Goal: Task Accomplishment & Management: Complete application form

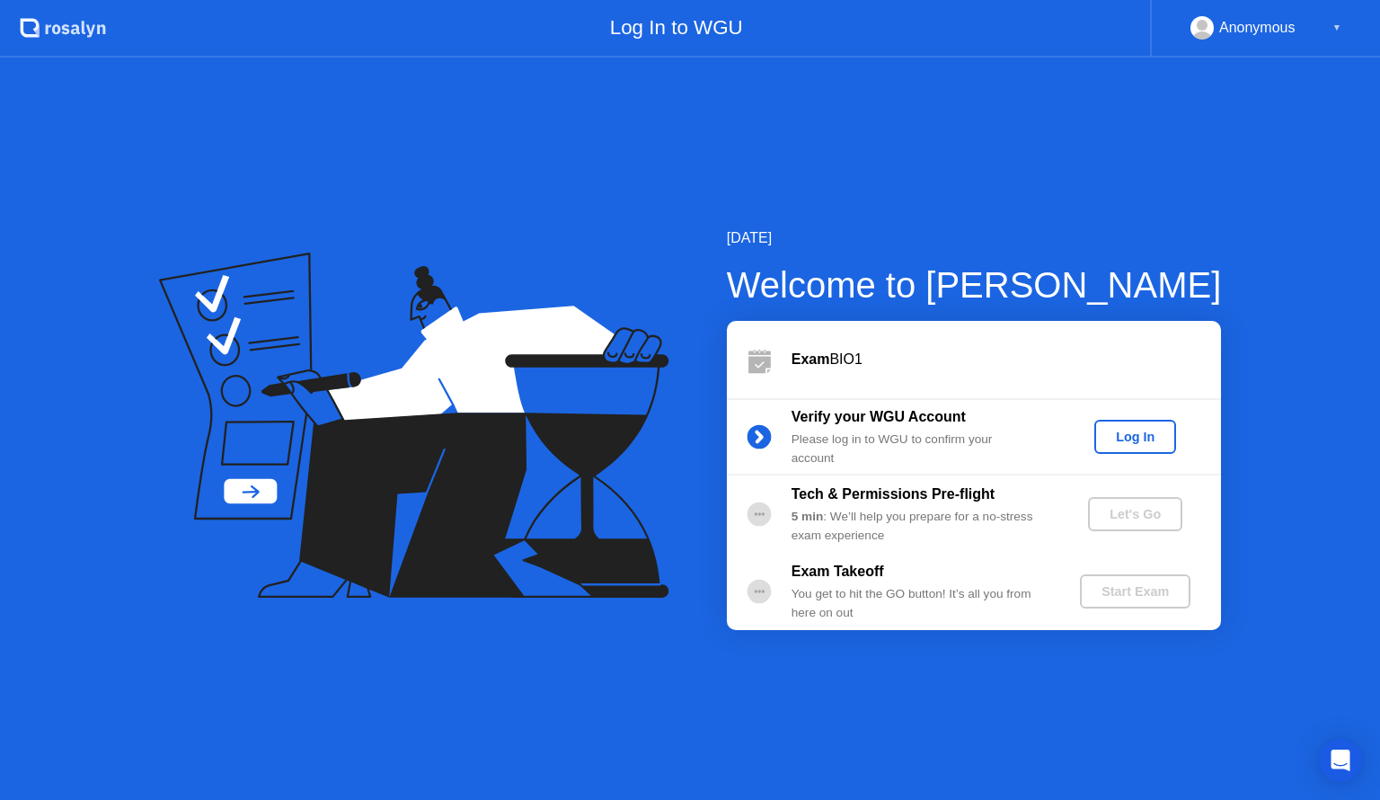
click at [1154, 439] on div "Log In" at bounding box center [1135, 437] width 67 height 14
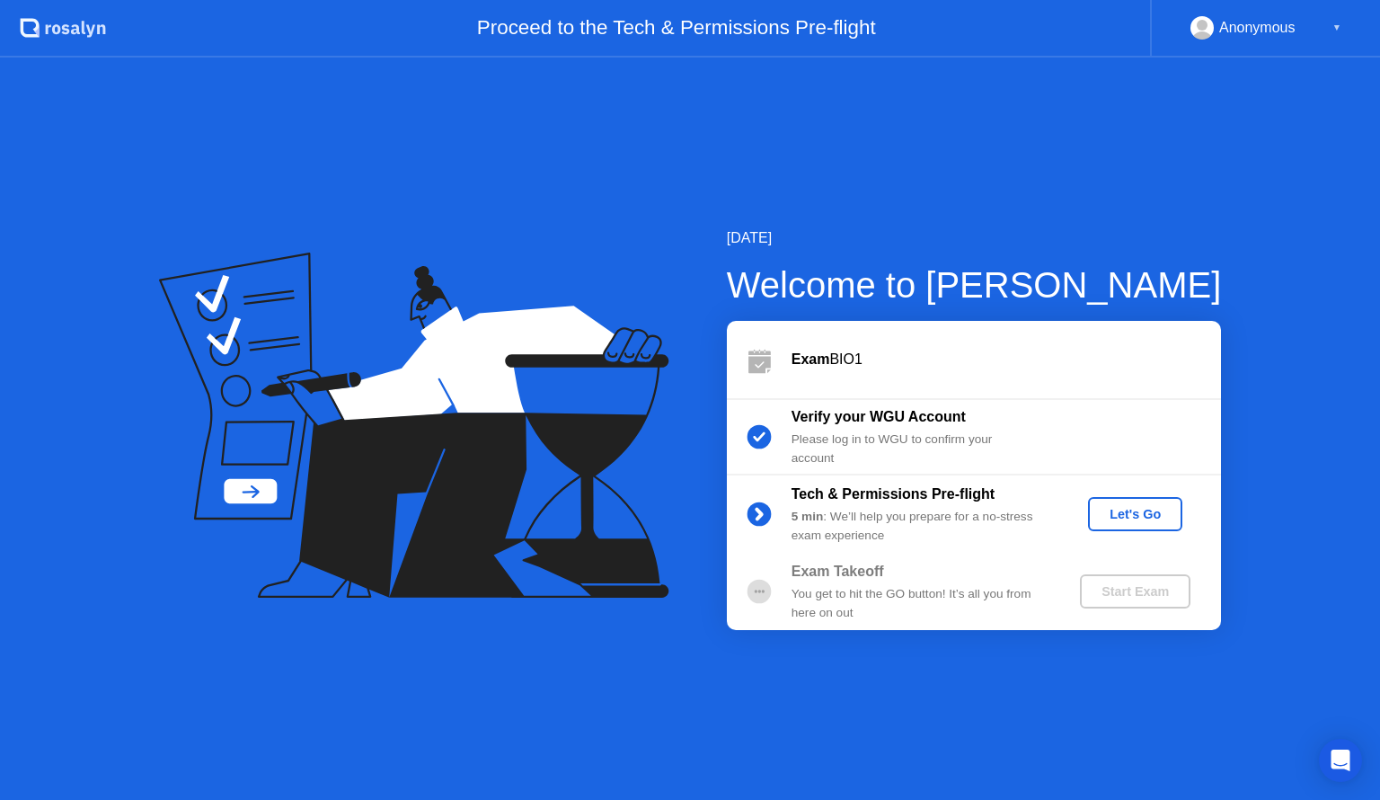
click at [1133, 517] on div "Let's Go" at bounding box center [1135, 514] width 80 height 14
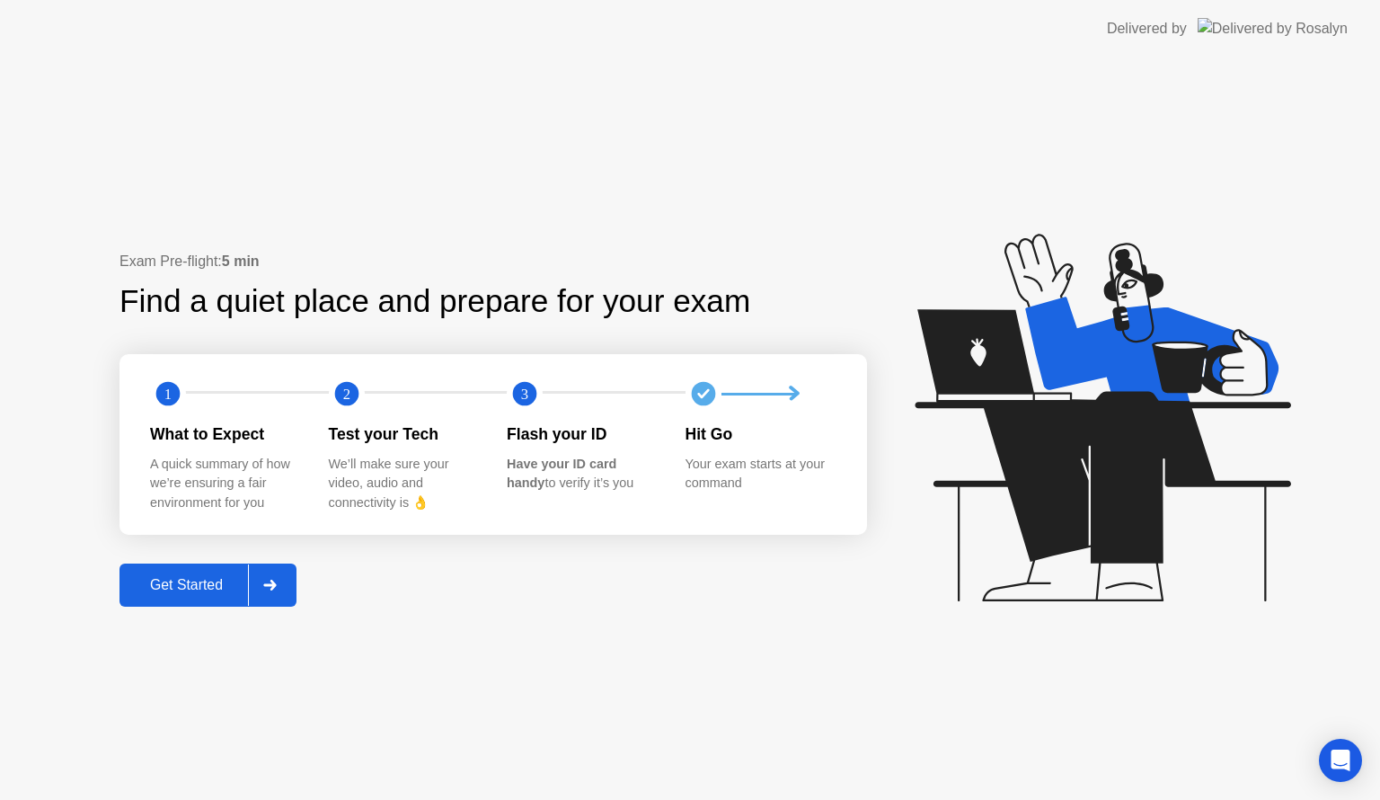
click at [215, 580] on div "Get Started" at bounding box center [186, 585] width 123 height 16
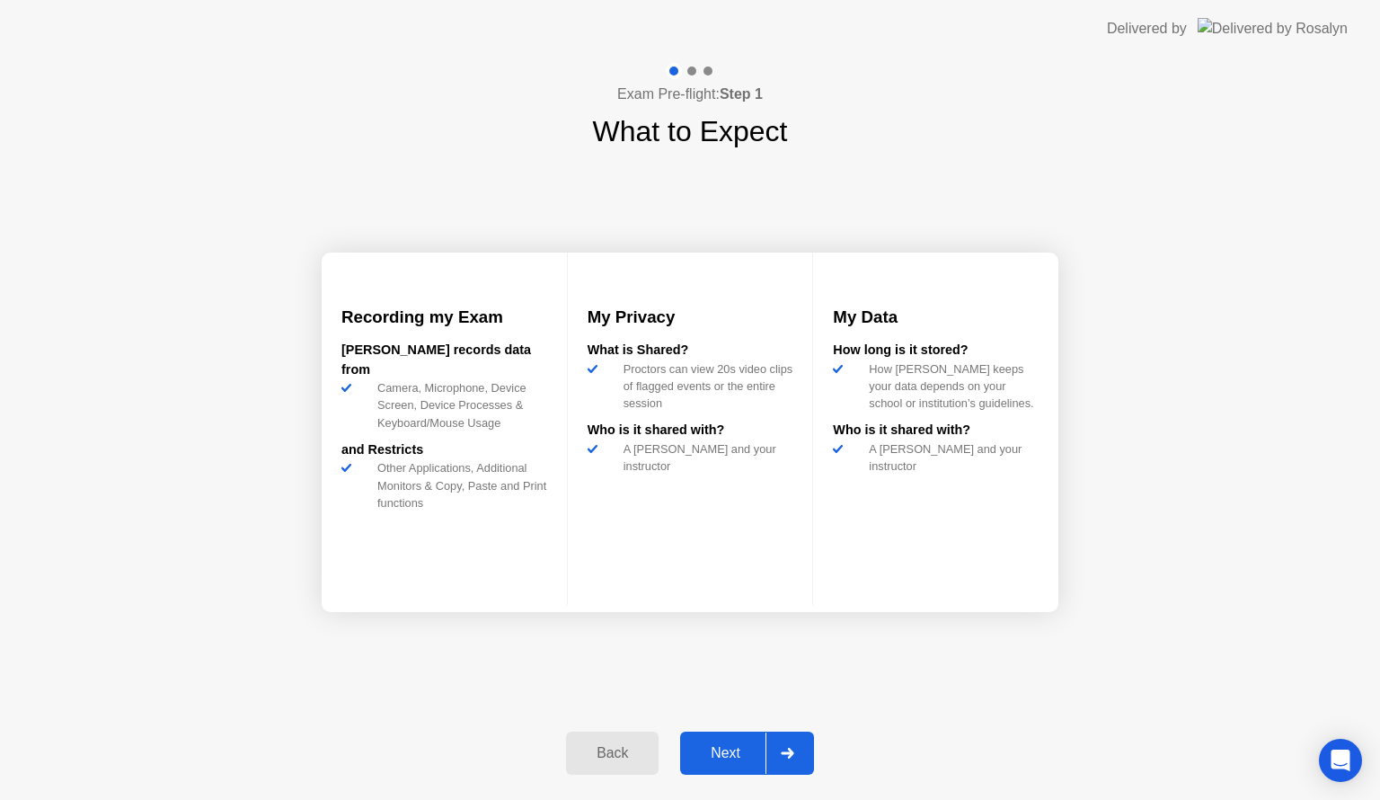
click at [724, 750] on div "Next" at bounding box center [726, 753] width 80 height 16
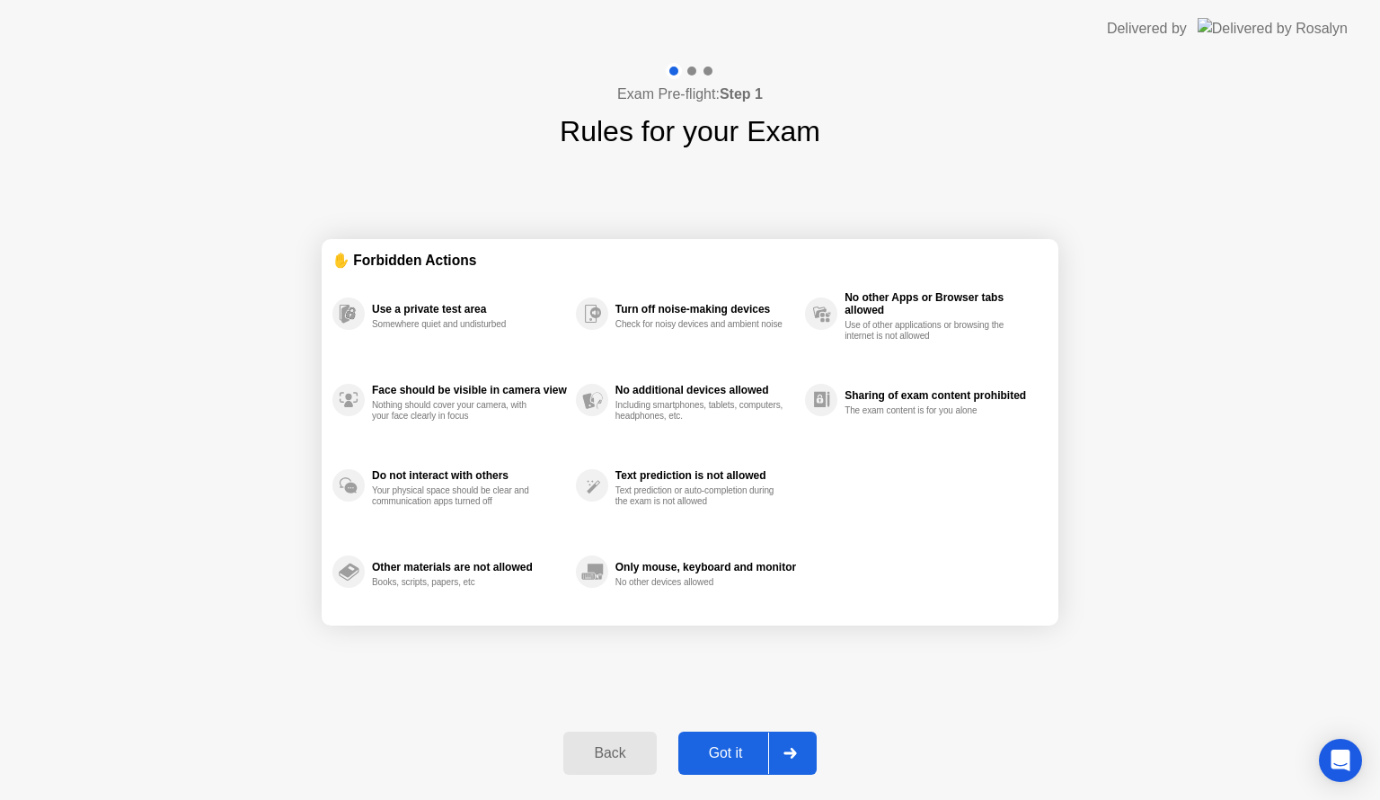
click at [737, 756] on div "Got it" at bounding box center [726, 753] width 84 height 16
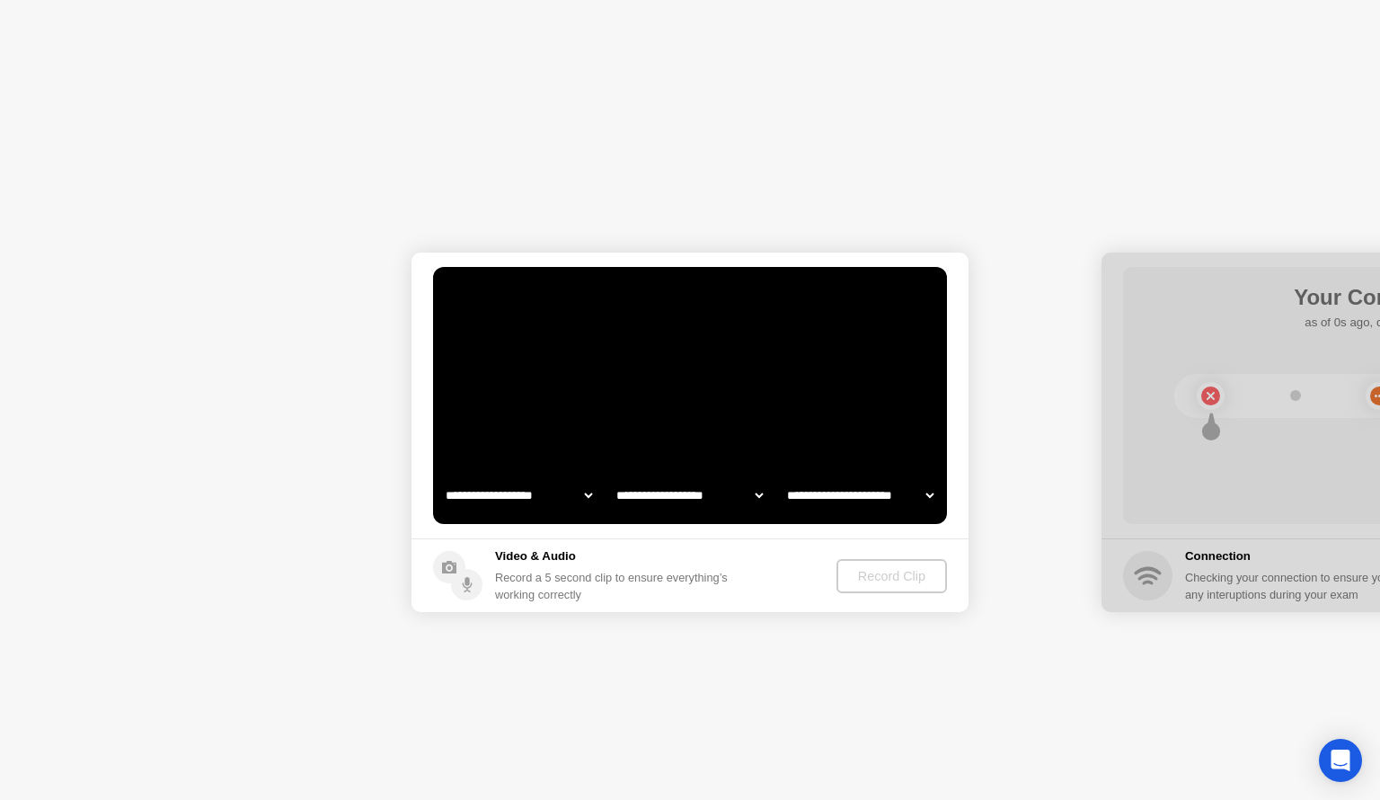
select select "**********"
select select "*******"
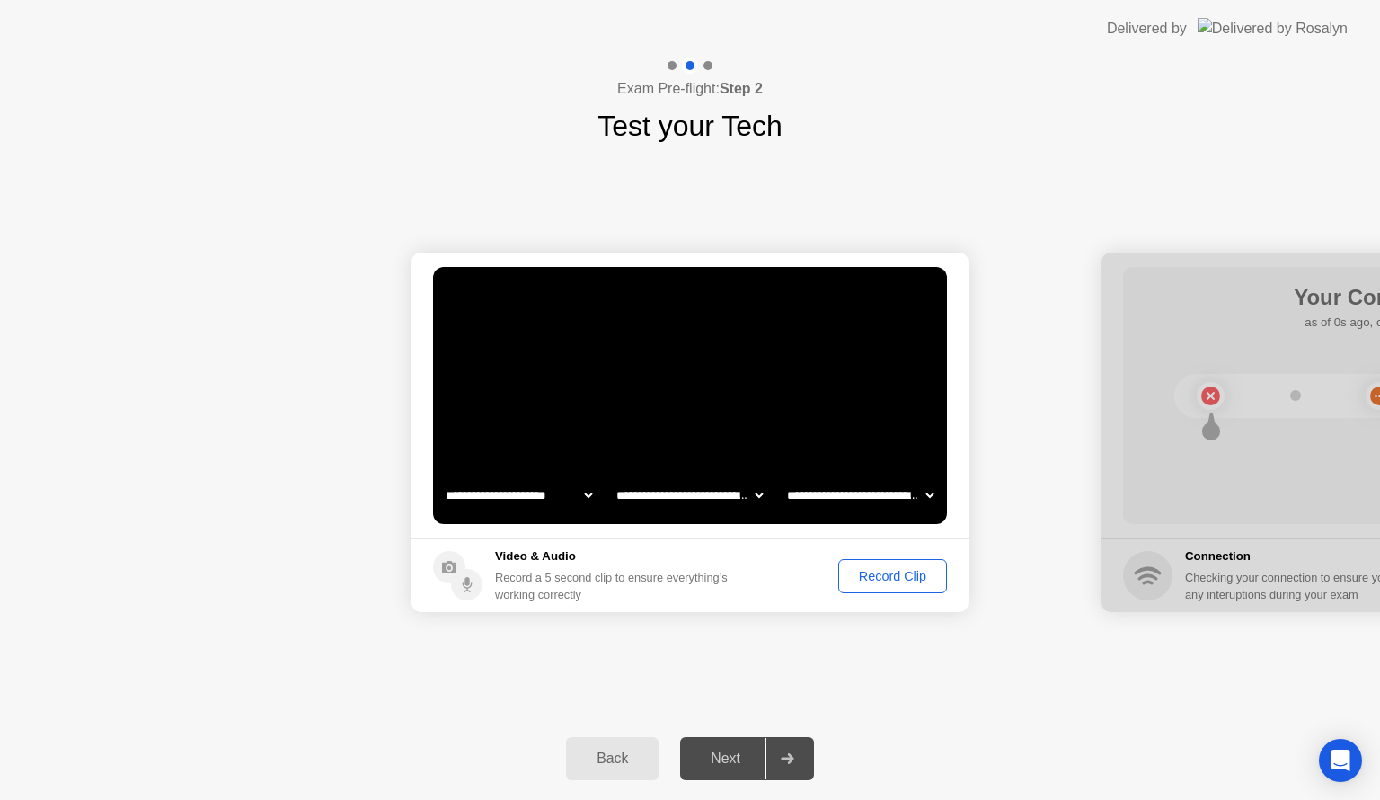
click at [887, 571] on div "Record Clip" at bounding box center [893, 576] width 96 height 14
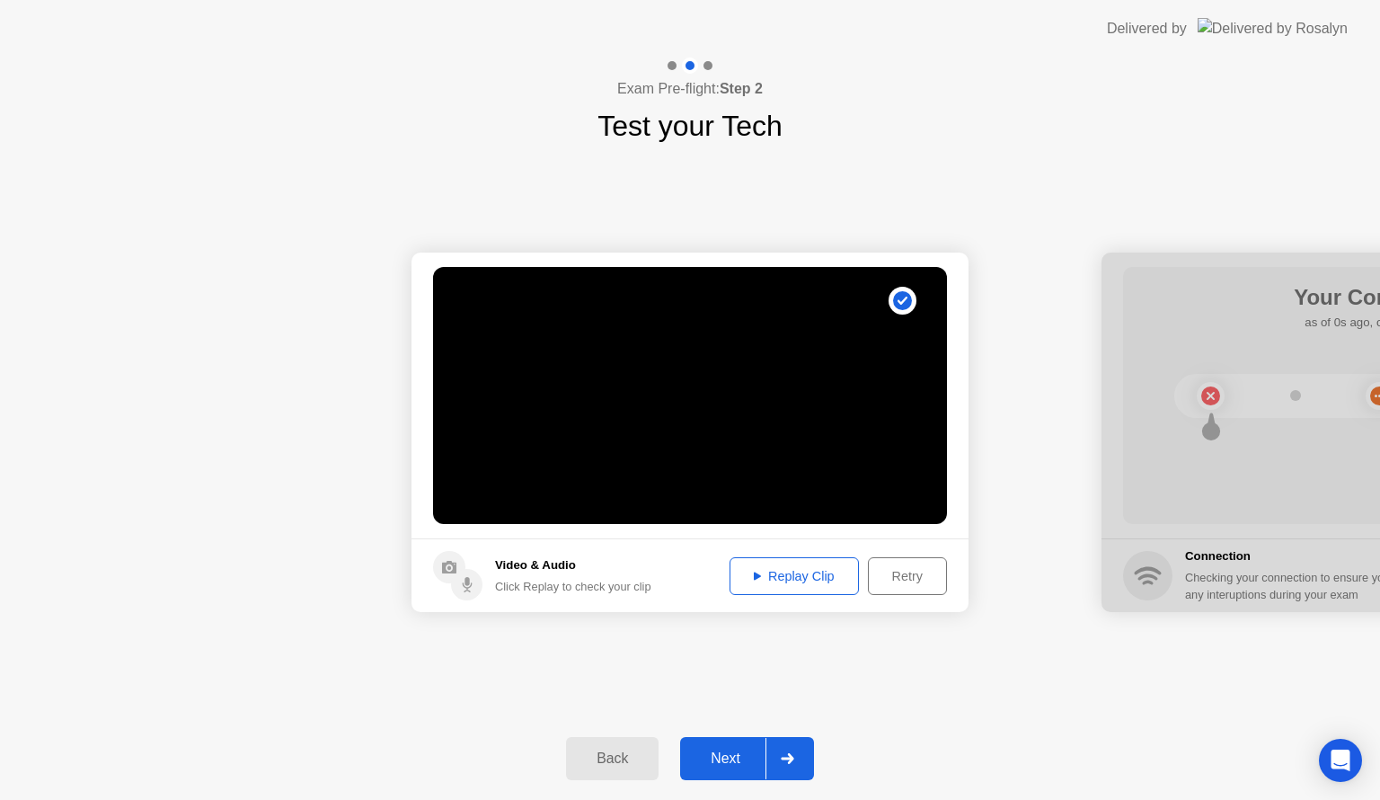
click at [784, 570] on div "Replay Clip" at bounding box center [794, 576] width 117 height 14
click at [731, 753] on div "Next" at bounding box center [726, 758] width 80 height 16
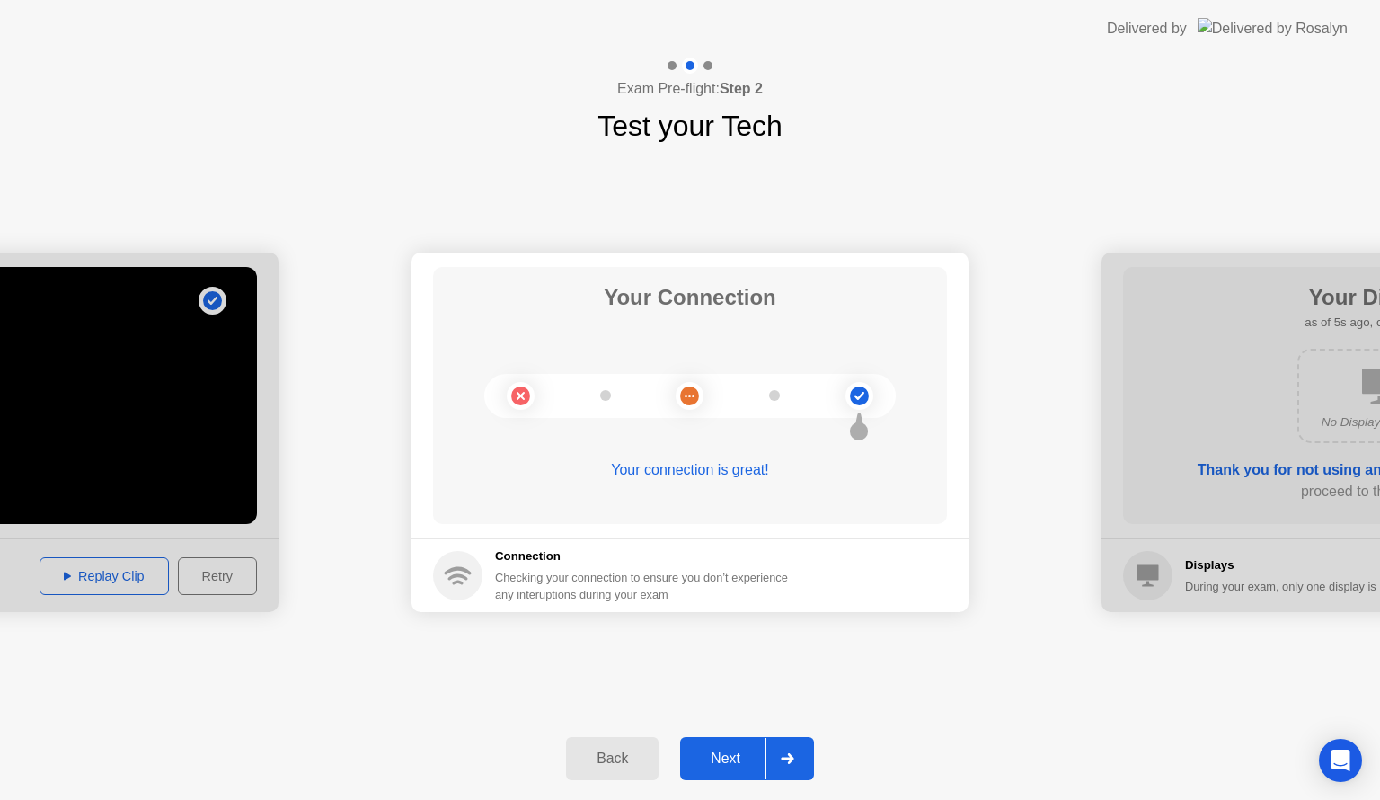
click at [720, 737] on button "Next" at bounding box center [747, 758] width 134 height 43
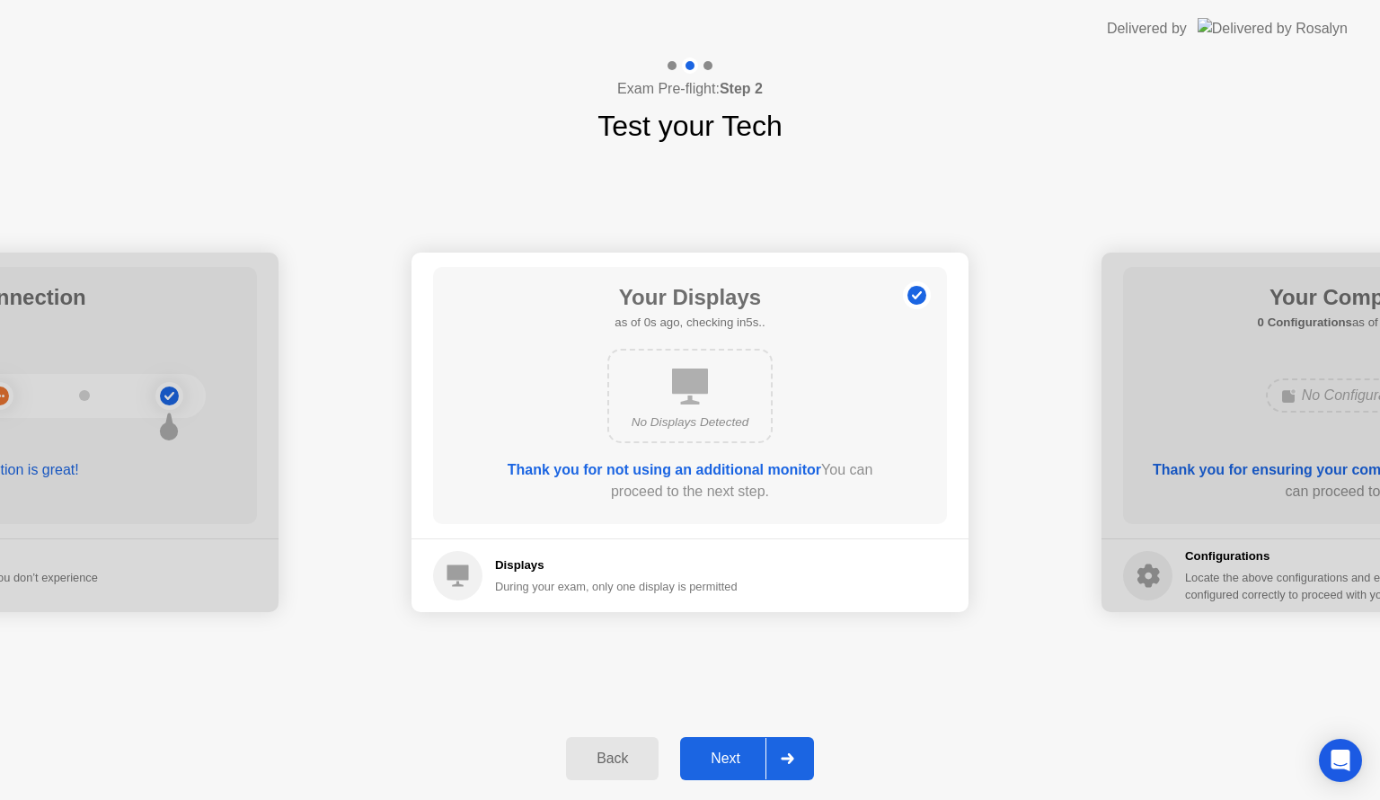
click at [729, 757] on div "Next" at bounding box center [726, 758] width 80 height 16
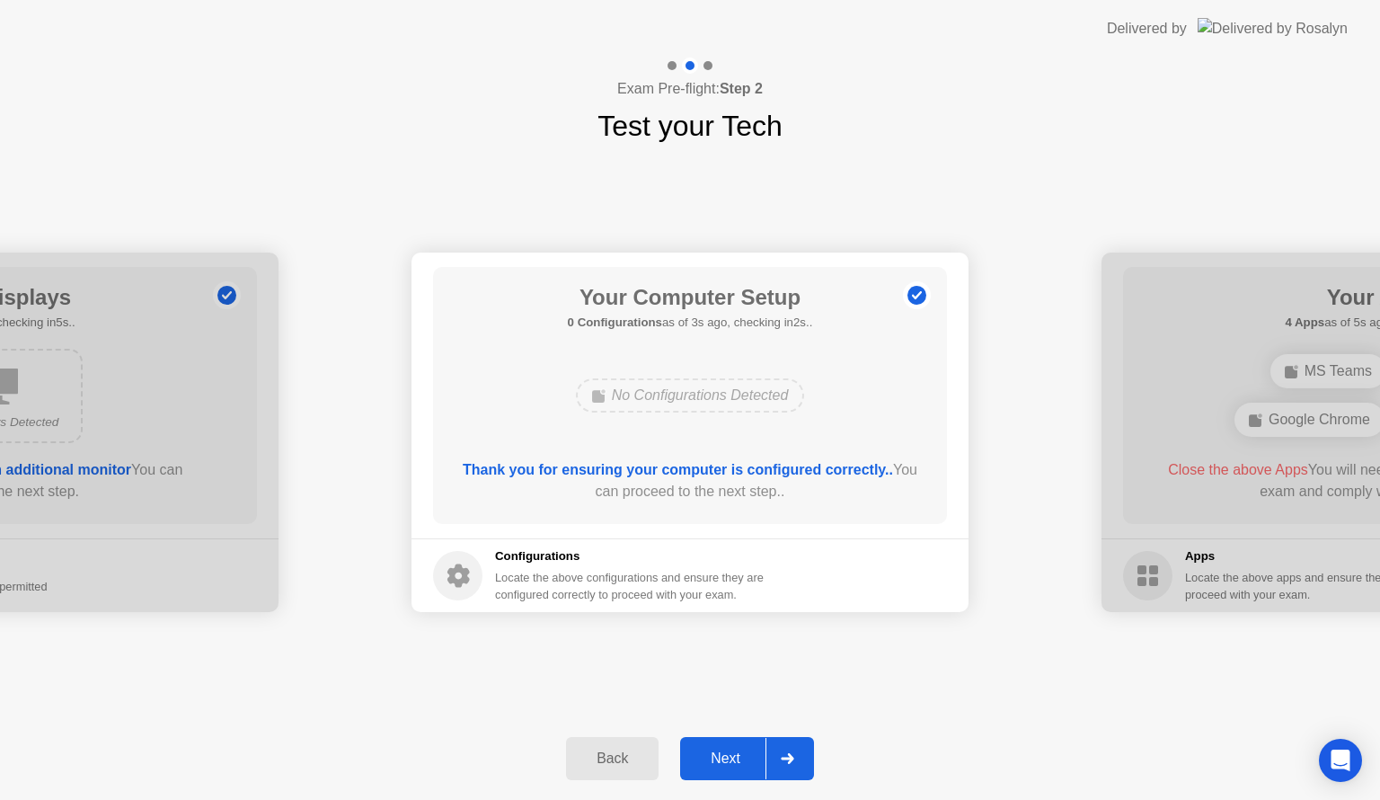
click at [724, 756] on div "Next" at bounding box center [726, 758] width 80 height 16
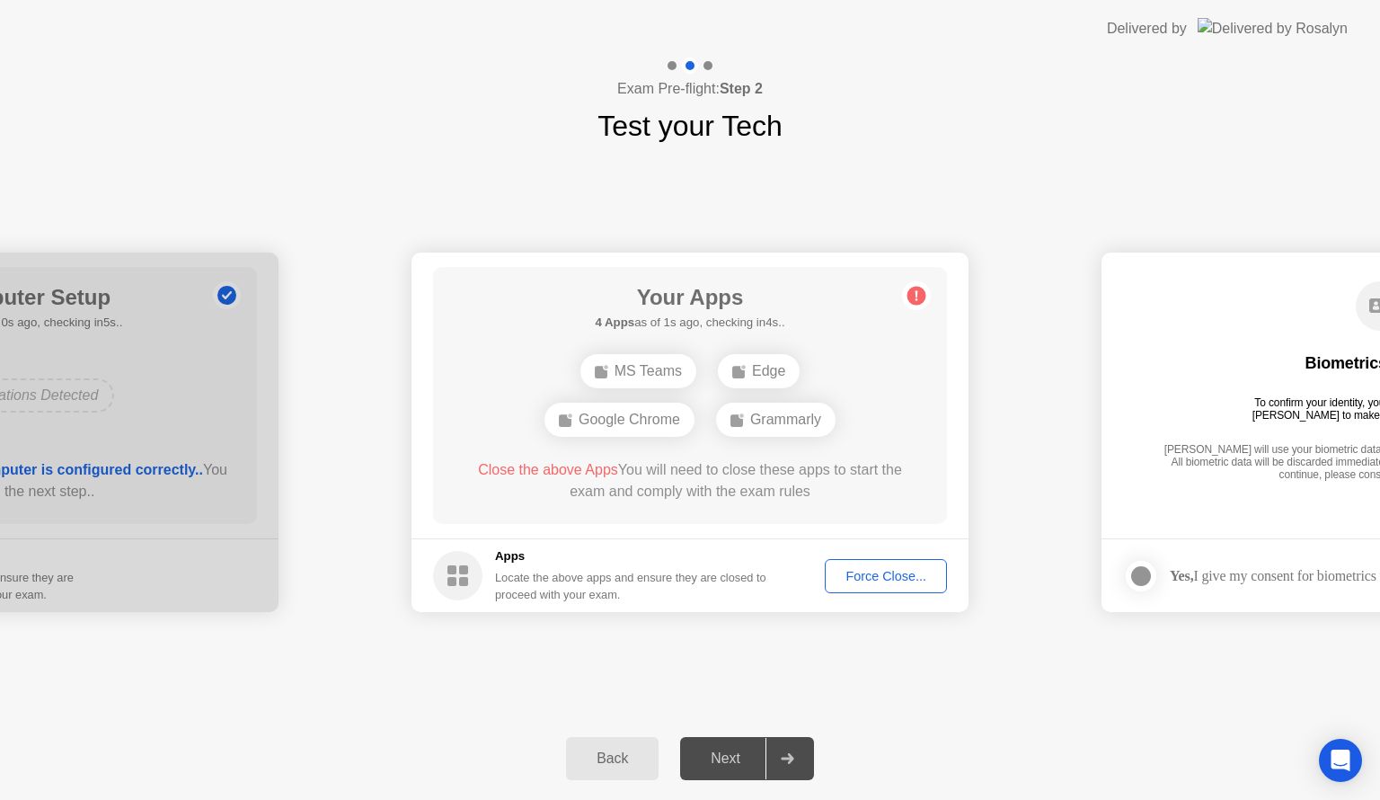
click at [889, 580] on div "Force Close..." at bounding box center [886, 576] width 110 height 14
click at [899, 575] on div "Force Close..." at bounding box center [886, 576] width 110 height 14
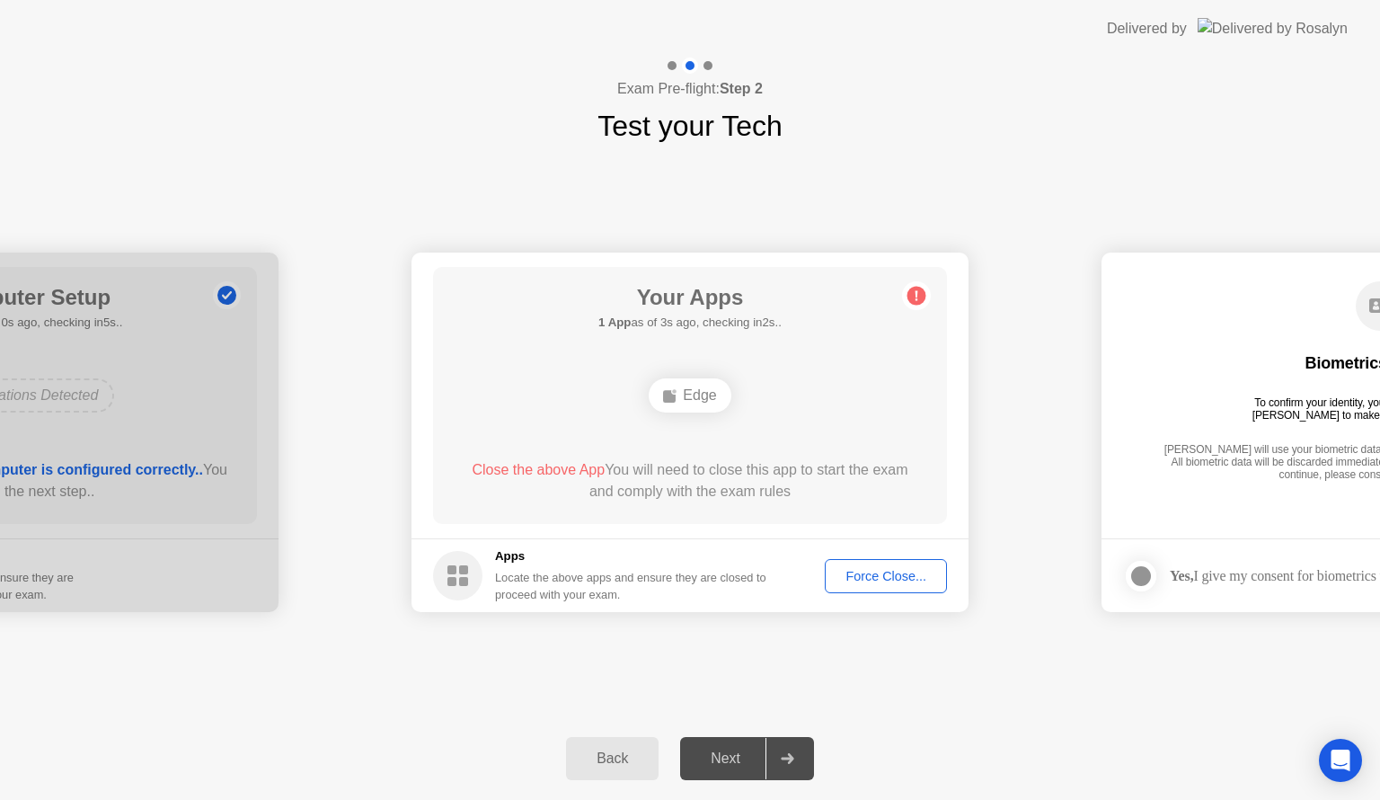
click at [892, 569] on div "Force Close..." at bounding box center [886, 576] width 110 height 14
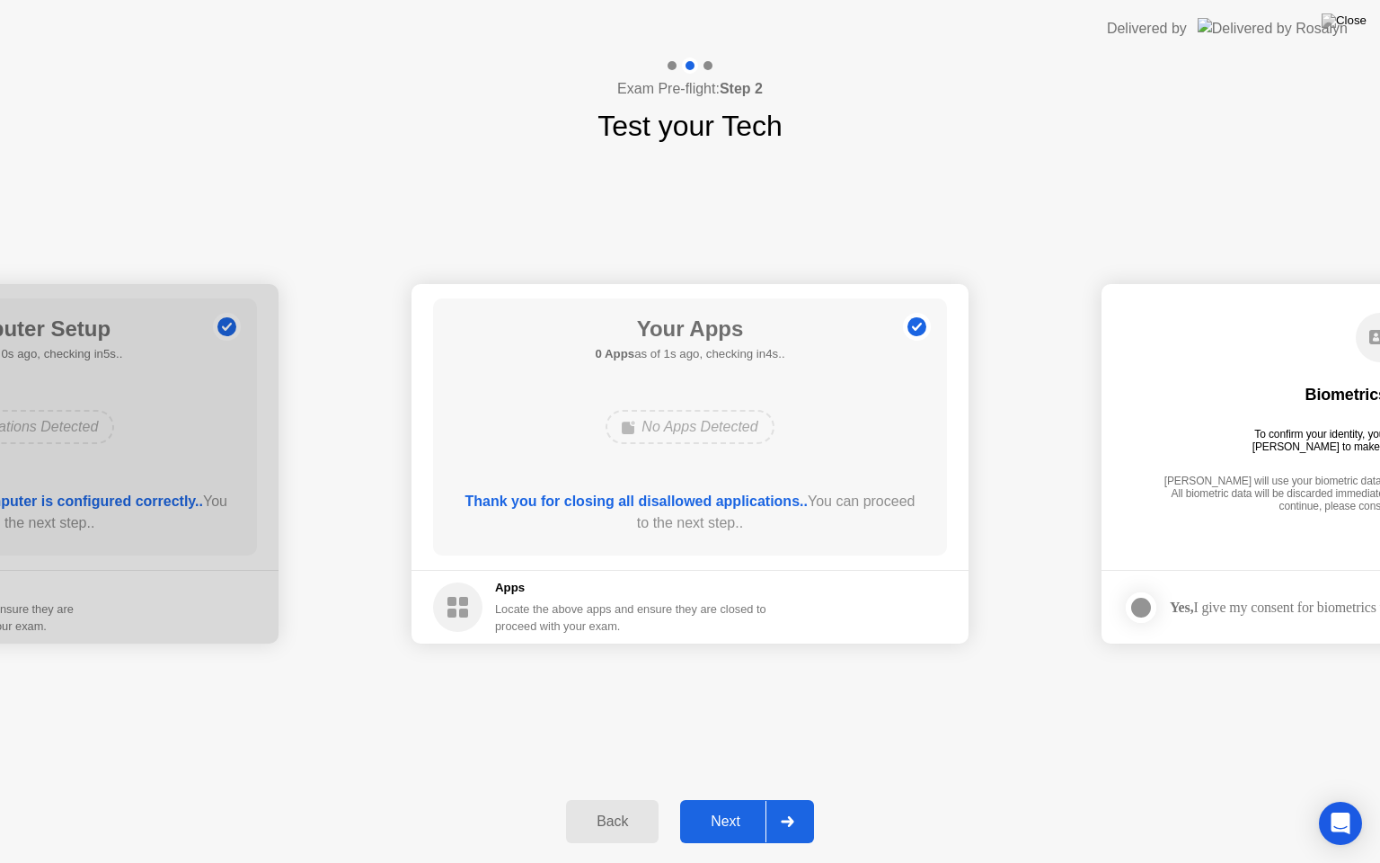
click at [794, 799] on div at bounding box center [787, 821] width 43 height 41
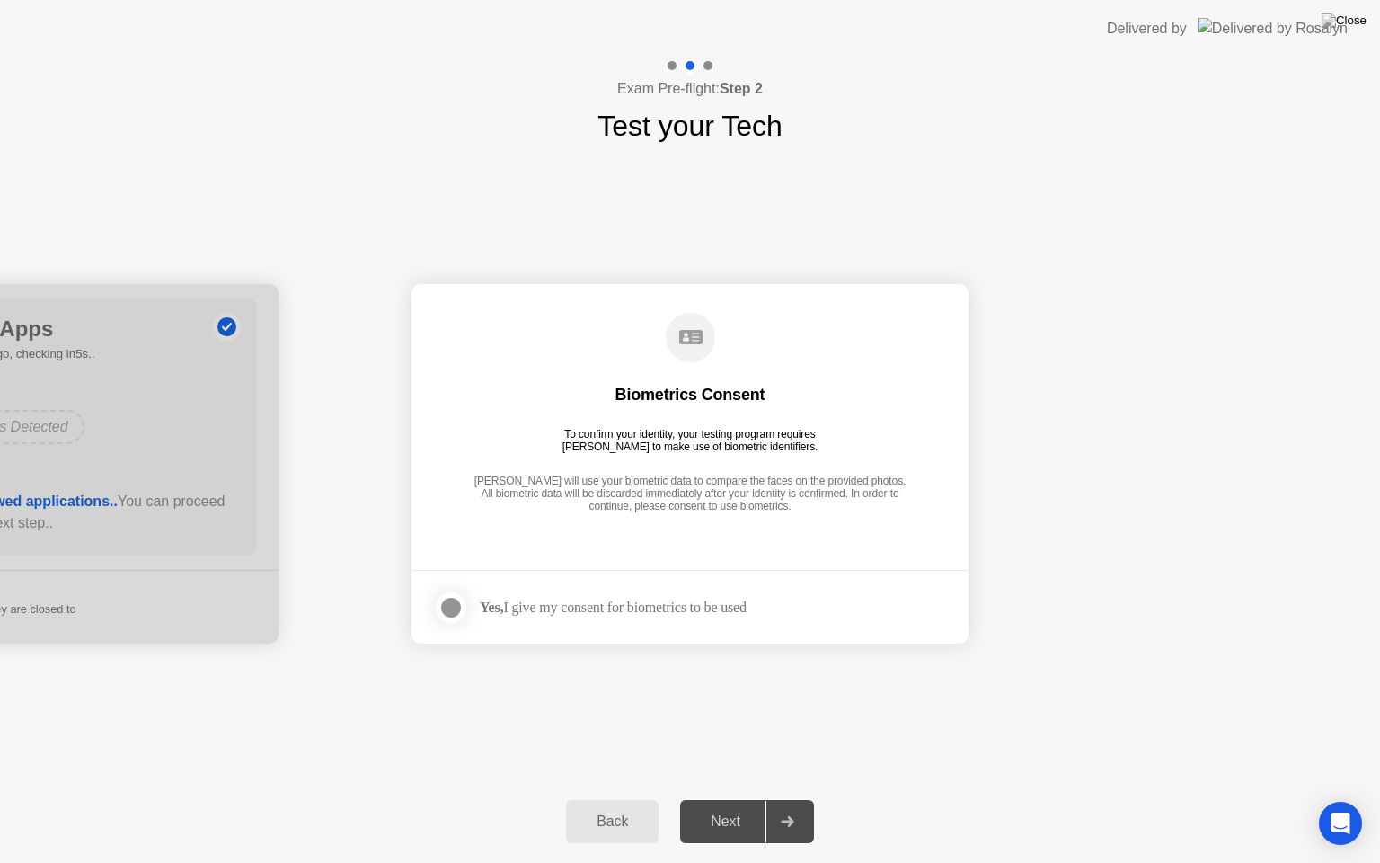
click at [678, 567] on main "Biometrics Consent To confirm your identity, your testing program requires [PER…" at bounding box center [690, 427] width 557 height 286
click at [449, 600] on div at bounding box center [451, 608] width 22 height 22
click at [744, 799] on div "Next" at bounding box center [726, 821] width 80 height 16
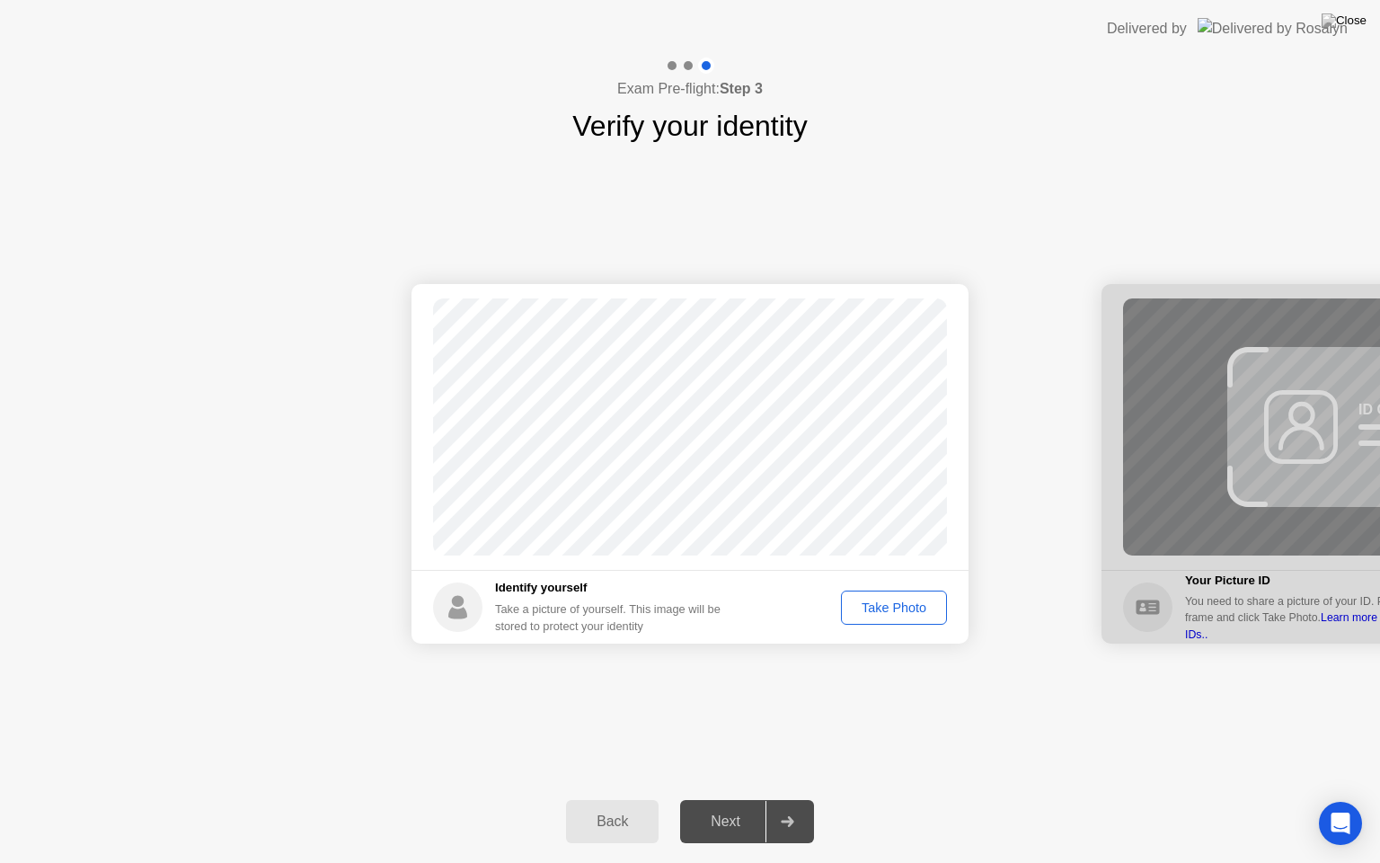
click at [744, 799] on div "Next" at bounding box center [726, 821] width 80 height 16
click at [899, 609] on div "Take Photo" at bounding box center [893, 607] width 93 height 14
click at [724, 799] on div "Next" at bounding box center [726, 821] width 80 height 16
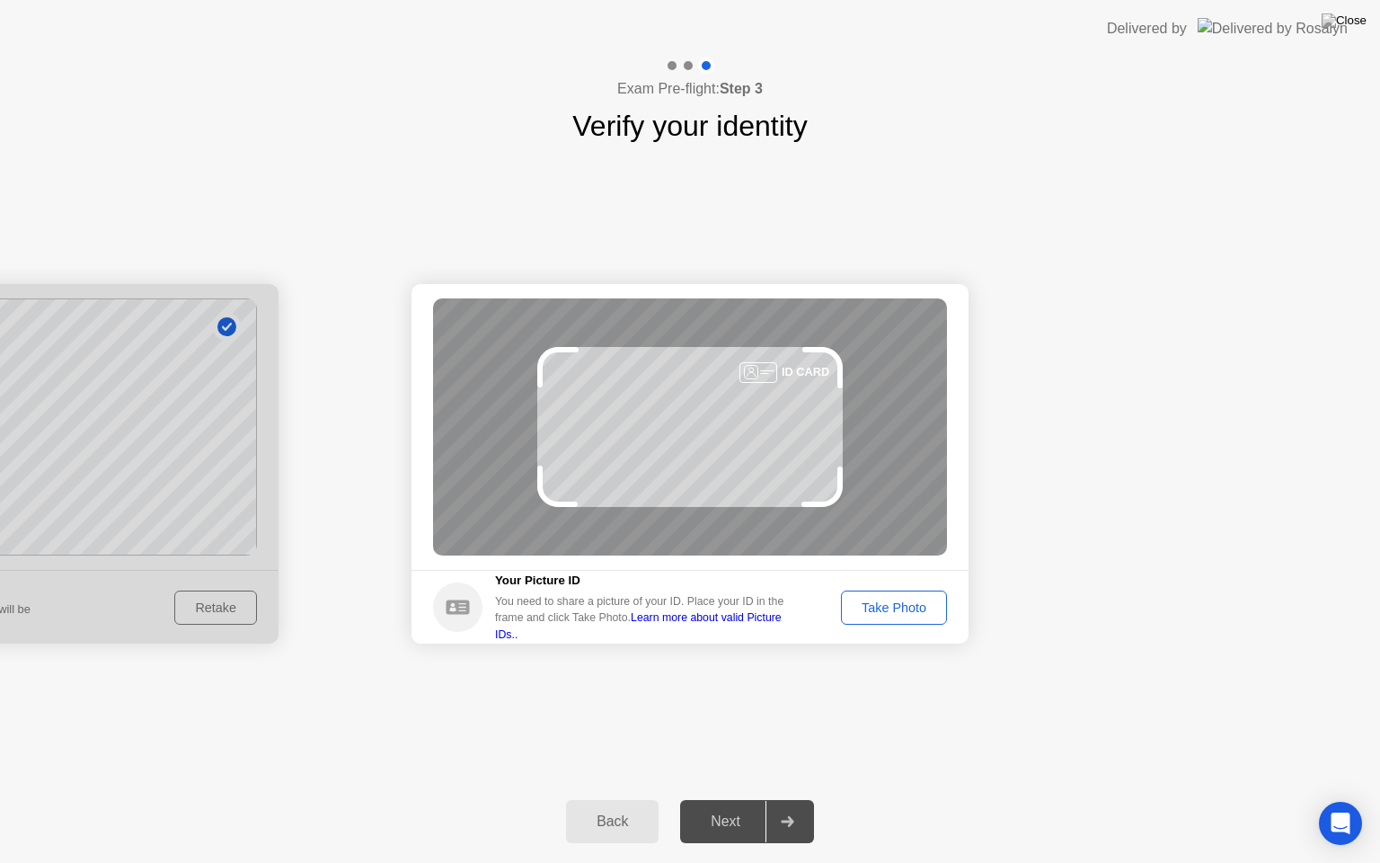
click at [905, 600] on div "Take Photo" at bounding box center [893, 607] width 93 height 14
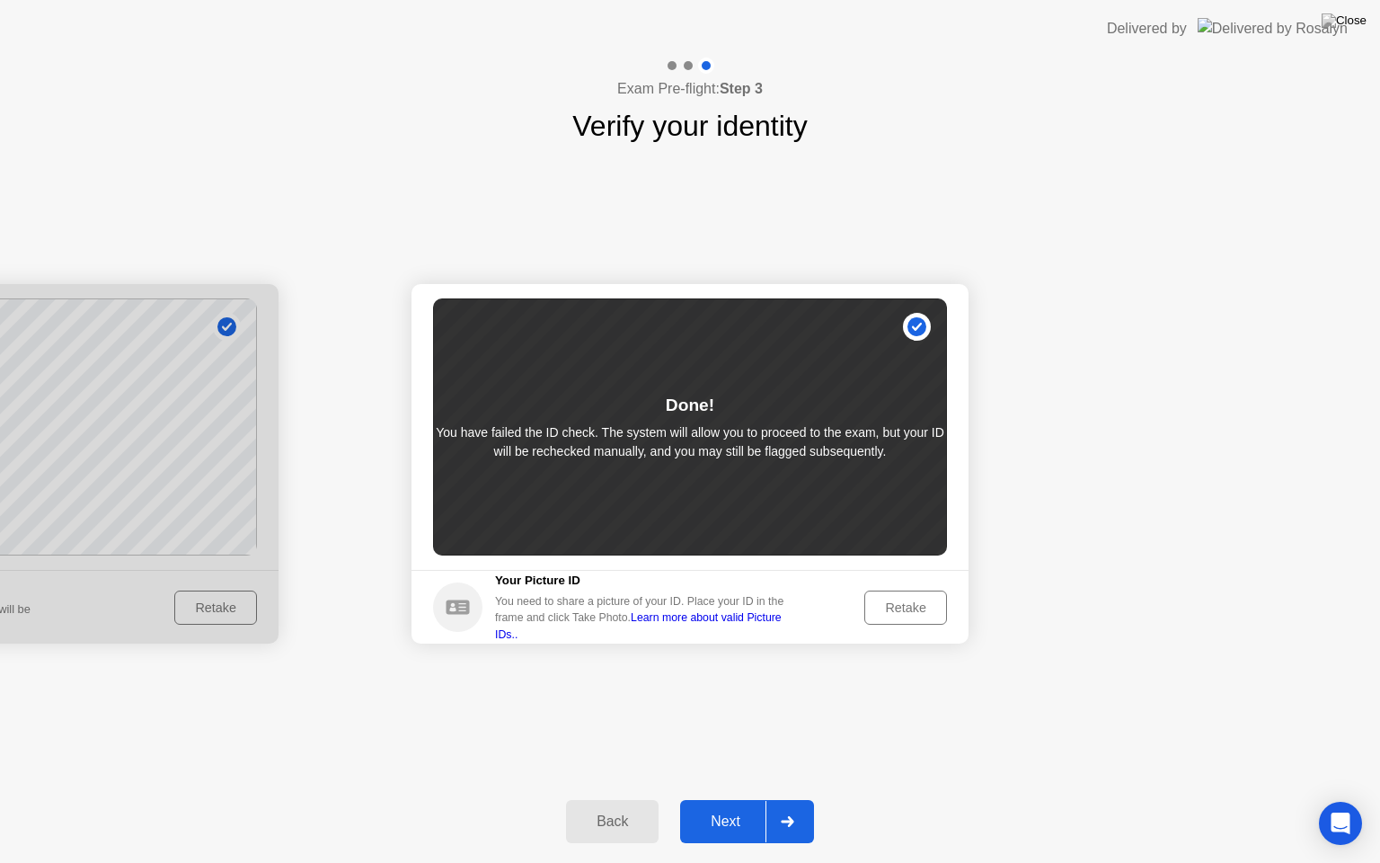
click at [904, 609] on div "Retake" at bounding box center [906, 607] width 70 height 14
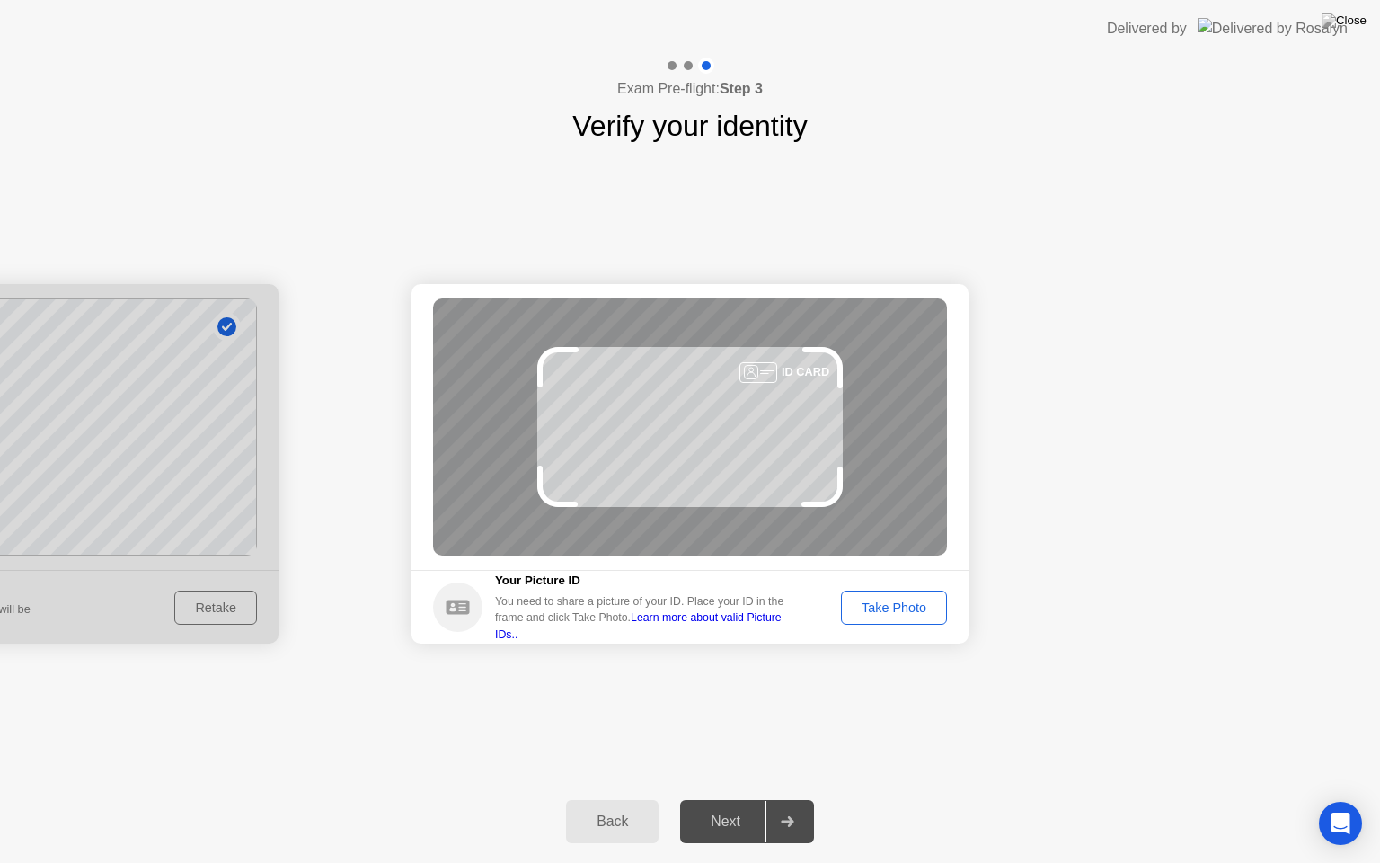
click at [718, 475] on div "ID CARD" at bounding box center [690, 426] width 514 height 257
click at [890, 611] on div "Take Photo" at bounding box center [893, 607] width 93 height 14
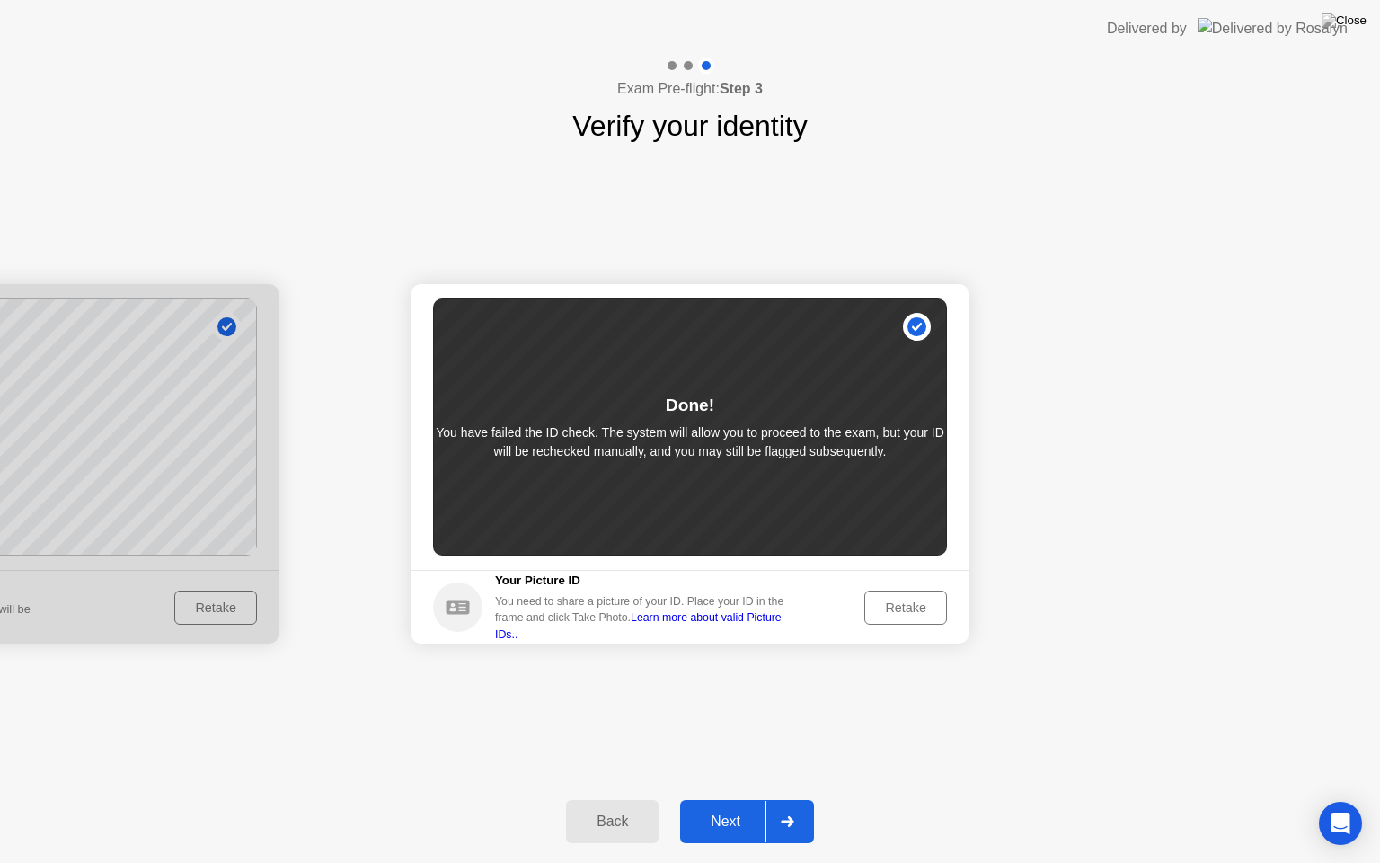
click at [913, 602] on div "Retake" at bounding box center [906, 607] width 70 height 14
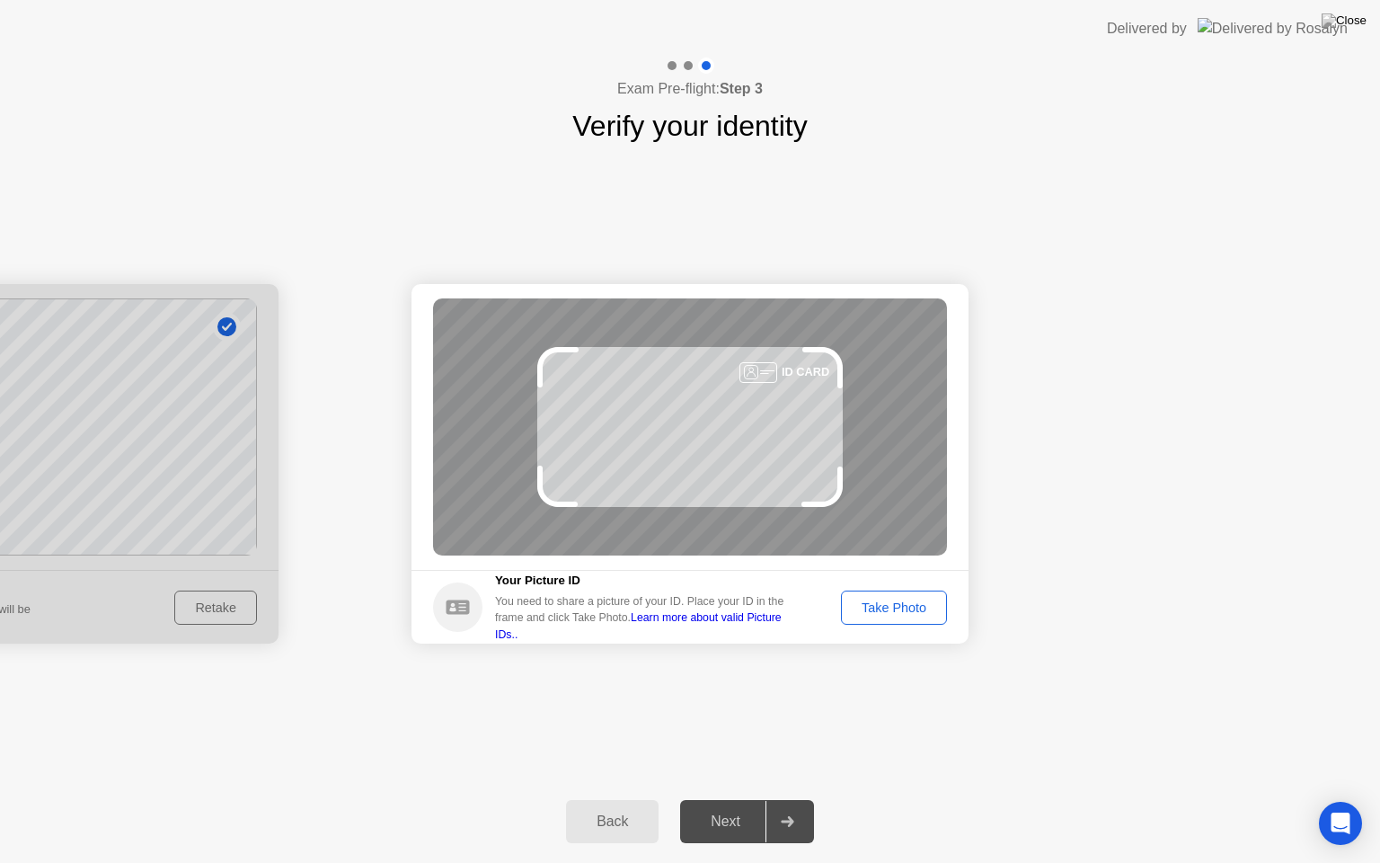
click at [913, 602] on div "Take Photo" at bounding box center [893, 607] width 93 height 14
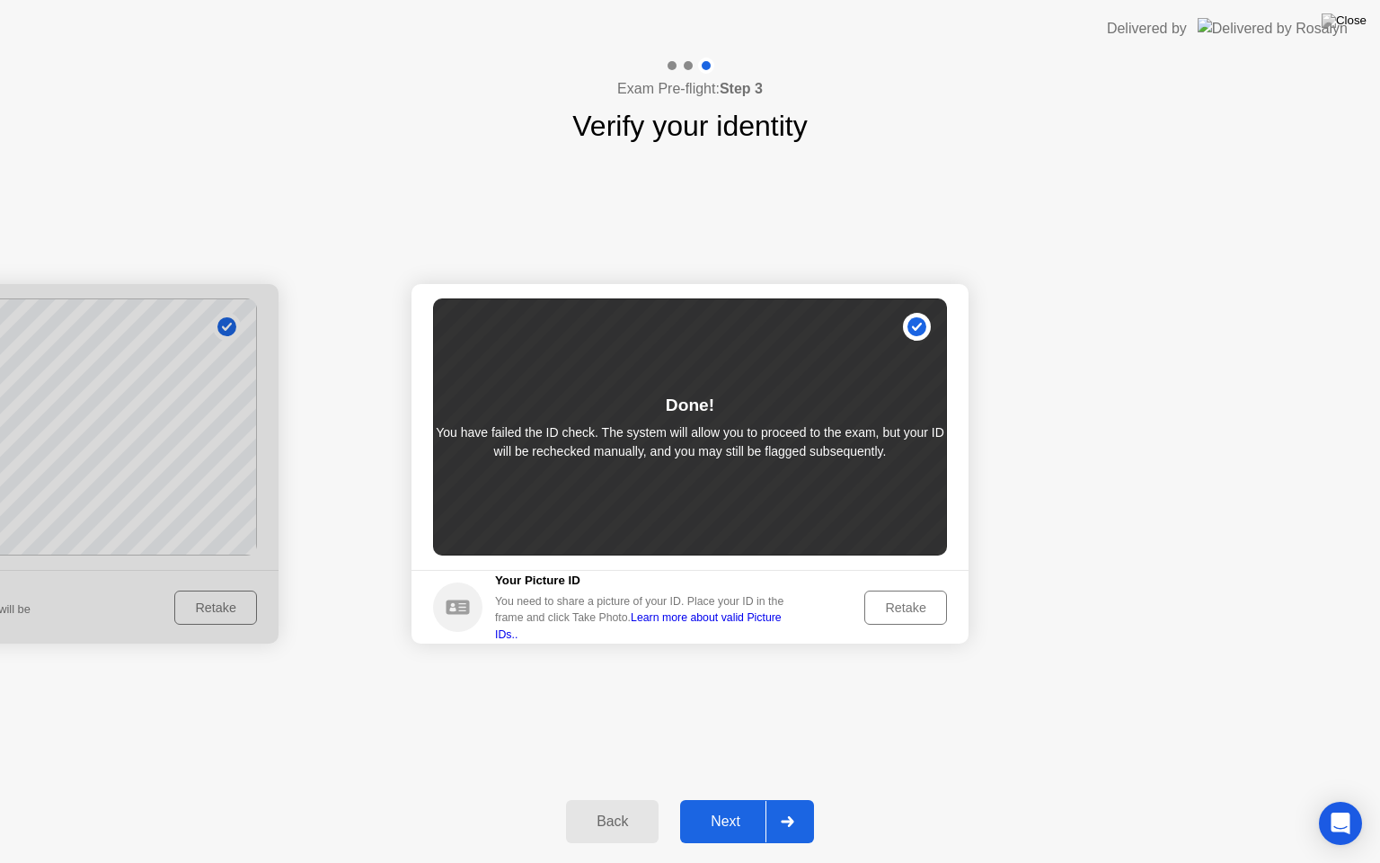
click at [784, 541] on div "Done! You have failed the ID check. The system will allow you to proceed to the…" at bounding box center [690, 426] width 514 height 257
click at [727, 799] on div "Next" at bounding box center [726, 821] width 80 height 16
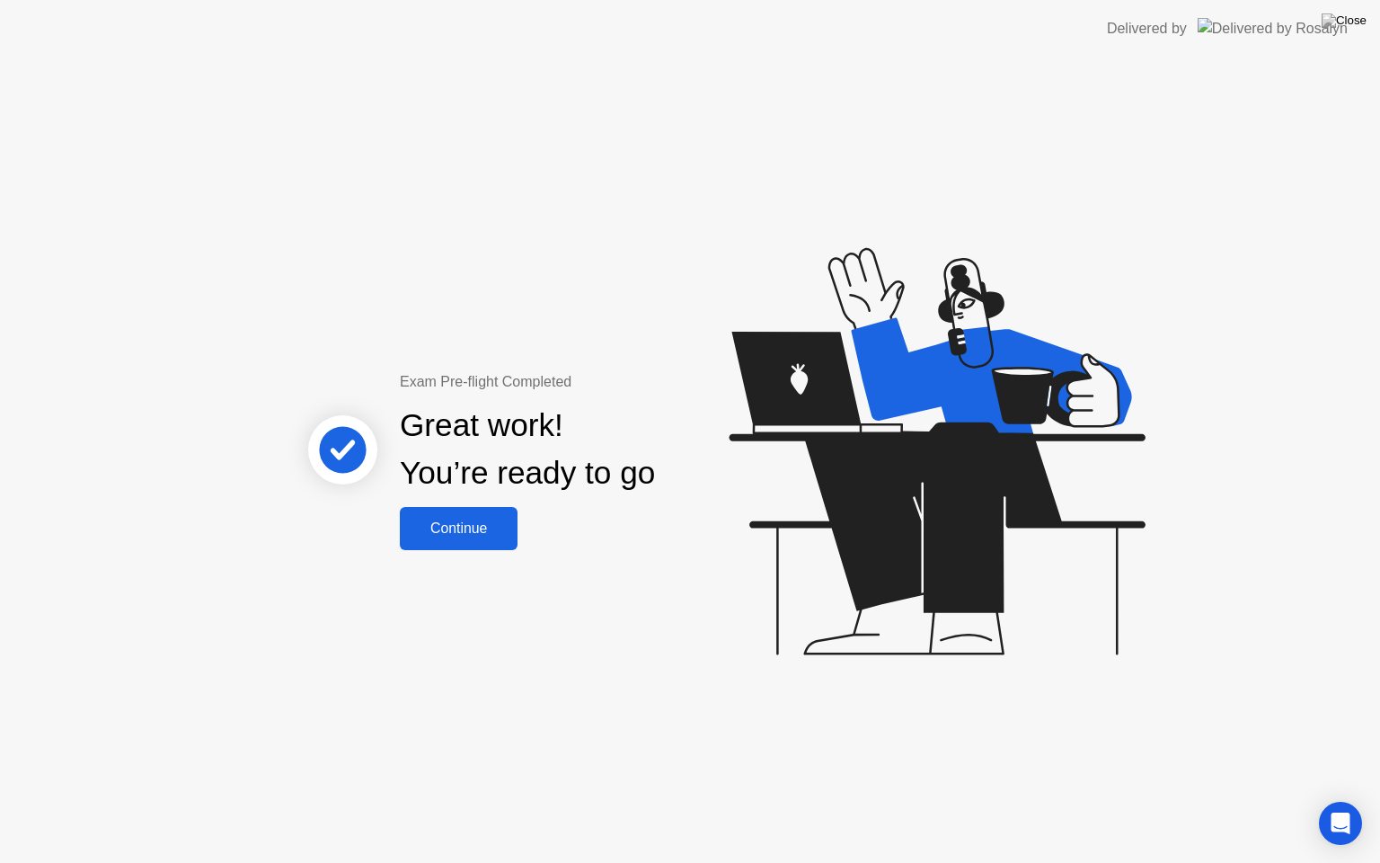
click at [486, 533] on div "Continue" at bounding box center [458, 528] width 107 height 16
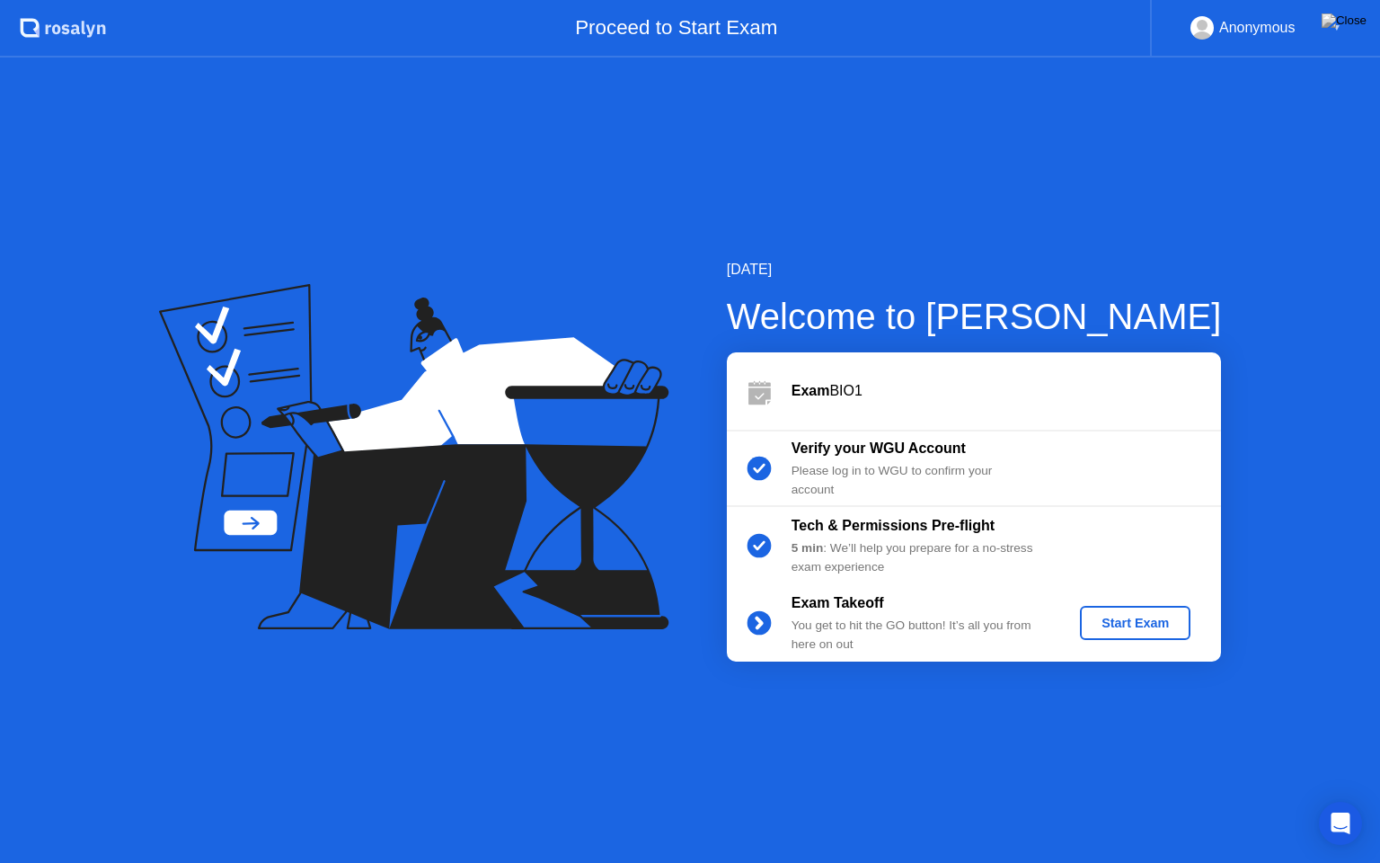
click at [1132, 616] on div "Start Exam" at bounding box center [1135, 623] width 96 height 14
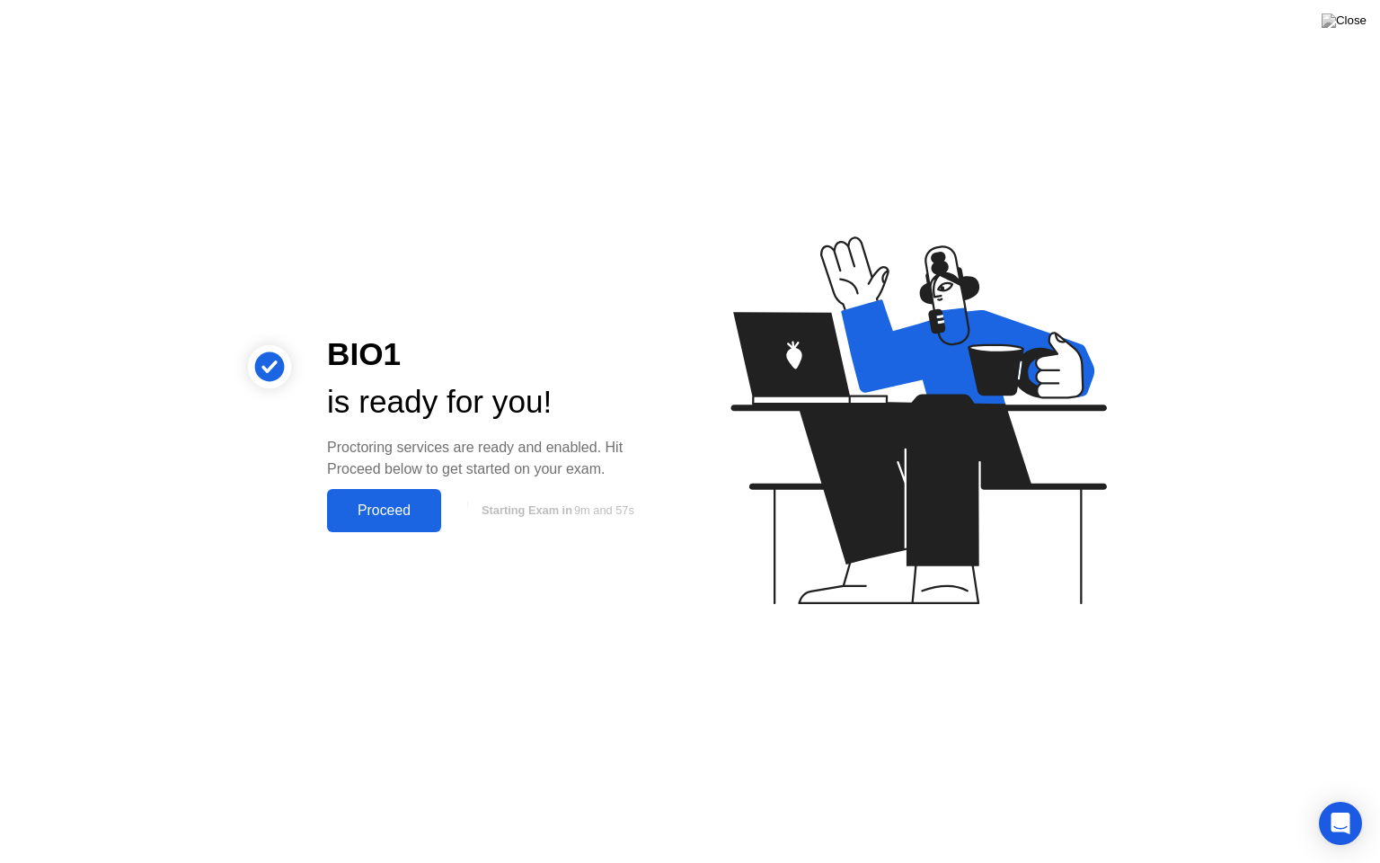
click at [366, 502] on div "Proceed" at bounding box center [383, 510] width 103 height 16
